Goal: Navigation & Orientation: Find specific page/section

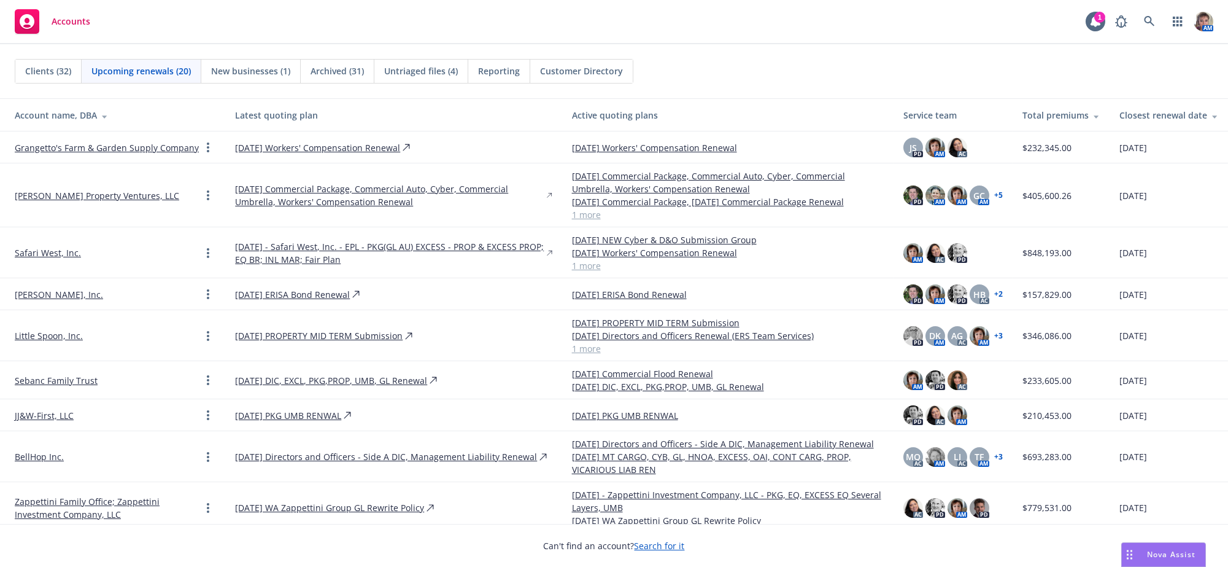
click at [126, 79] on div "Upcoming renewals (20)" at bounding box center [142, 71] width 120 height 23
click at [123, 66] on span "Upcoming renewals (20)" at bounding box center [140, 70] width 99 height 13
click at [75, 119] on div "Account name, DBA" at bounding box center [115, 115] width 201 height 13
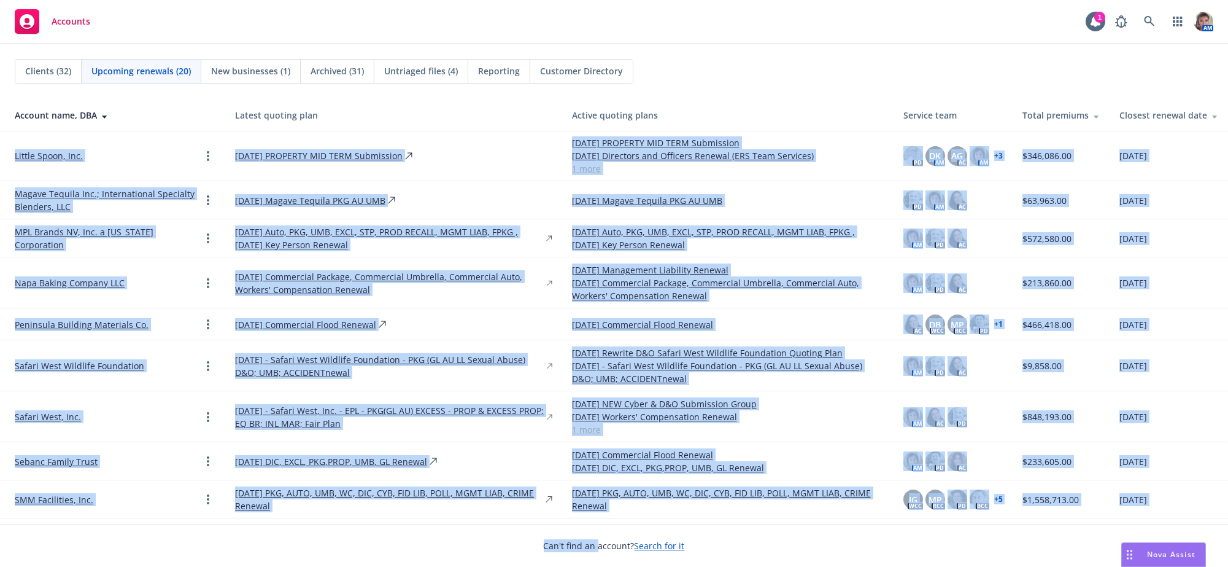
scroll to position [474, 0]
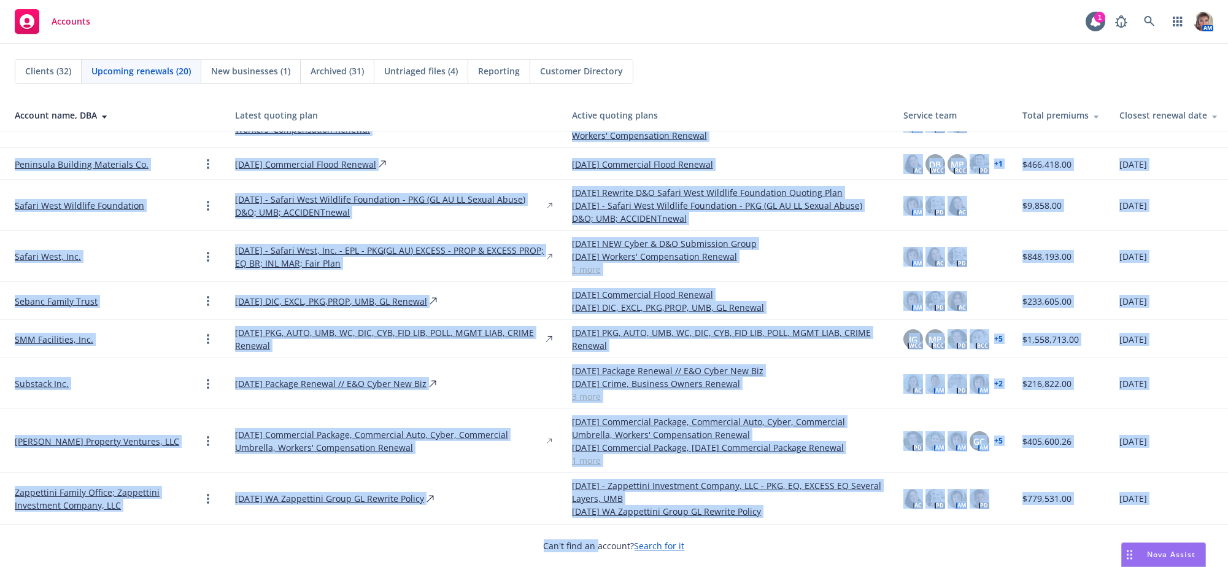
drag, startPoint x: 6, startPoint y: 140, endPoint x: 599, endPoint y: 558, distance: 725.5
click at [599, 558] on div "Clients (32) Upcoming renewals (20) New businesses (1) Archived (31) Untriaged …" at bounding box center [614, 305] width 1228 height 522
copy div "Alcal Industries Inc 1/1/2026 Alcal All Lines Renewal 1/1/2026 Alcal All Lines …"
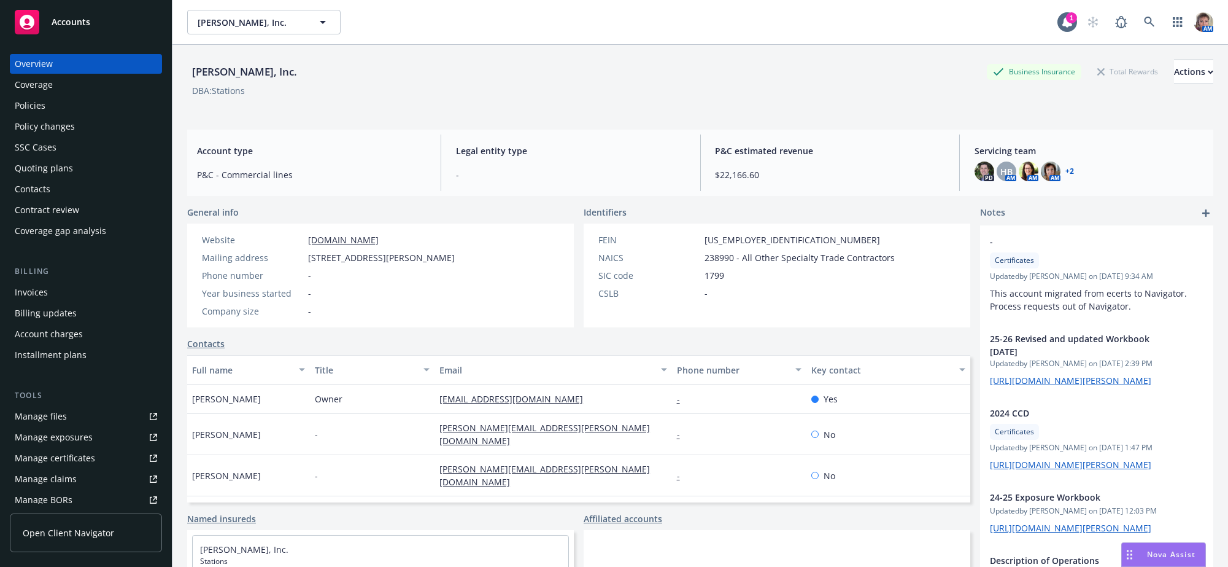
click at [68, 21] on span "Accounts" at bounding box center [71, 22] width 39 height 10
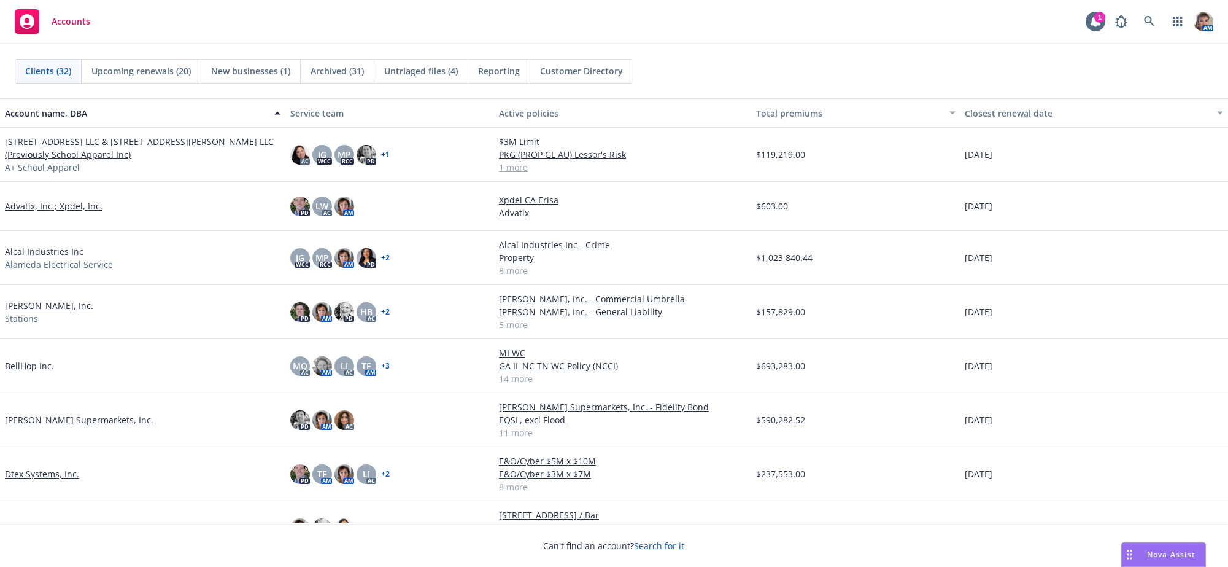
click at [151, 73] on span "Upcoming renewals (20)" at bounding box center [140, 70] width 99 height 13
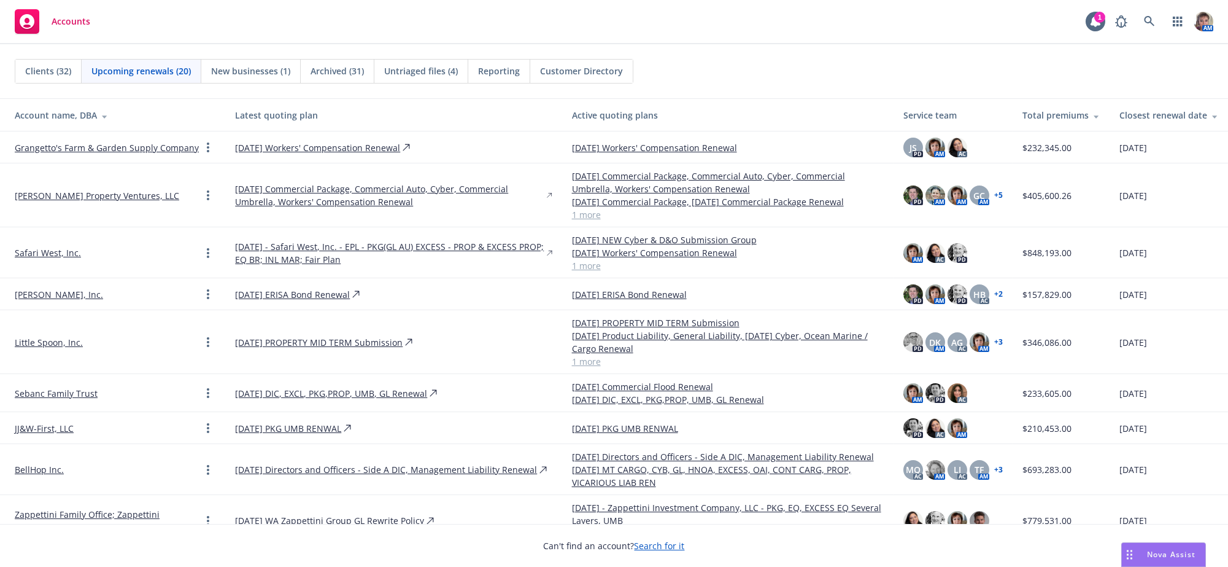
click at [79, 115] on div "Account name, DBA" at bounding box center [115, 115] width 201 height 13
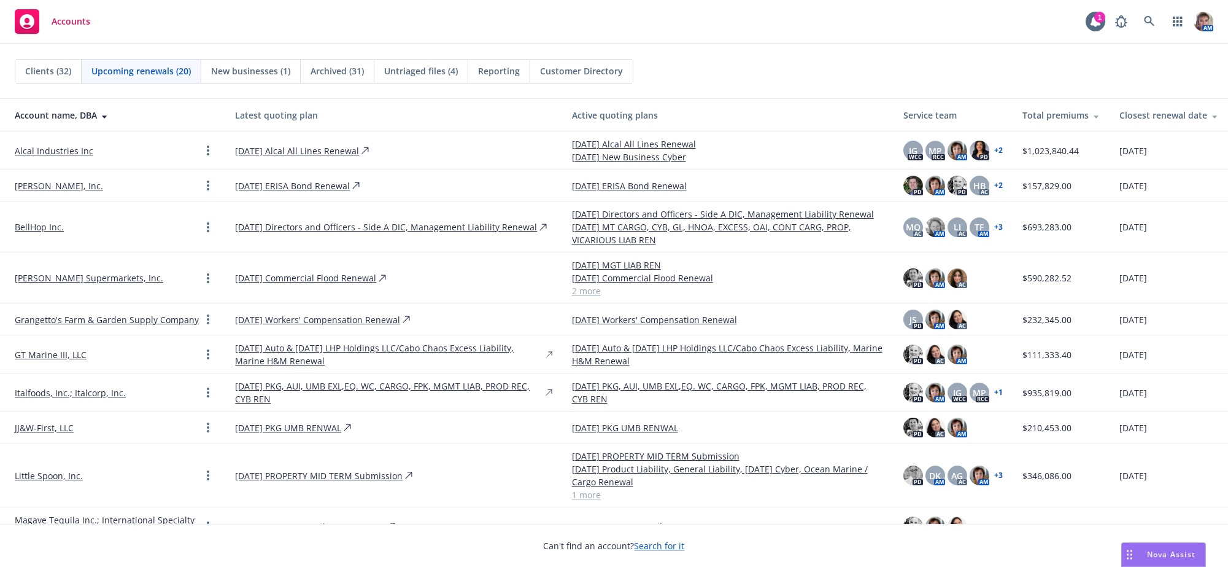
click at [490, 71] on span "Reporting" at bounding box center [499, 70] width 42 height 13
